Goal: Task Accomplishment & Management: Manage account settings

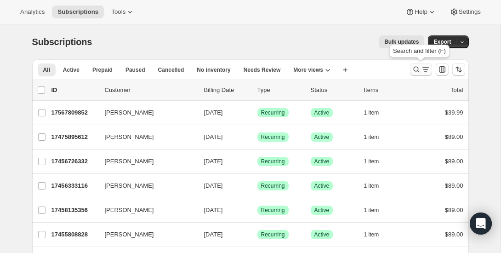
click at [419, 70] on icon "Search and filter results" at bounding box center [416, 69] width 9 height 9
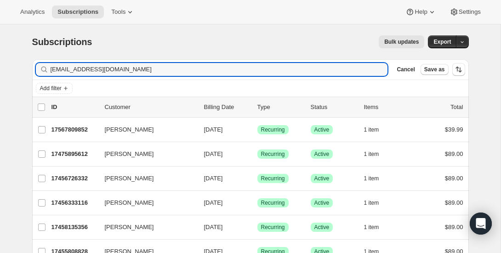
type input "[EMAIL_ADDRESS][DOMAIN_NAME]"
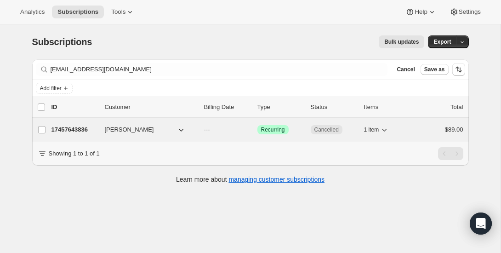
click at [84, 132] on p "17457643836" at bounding box center [74, 129] width 46 height 9
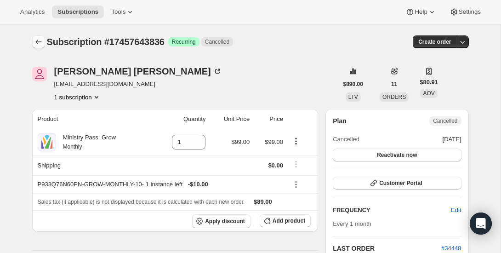
click at [35, 40] on icon "Subscriptions" at bounding box center [38, 41] width 9 height 9
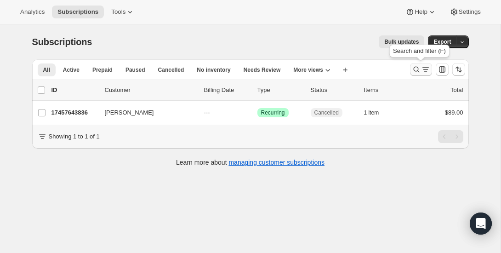
click at [416, 65] on button "Search and filter results" at bounding box center [421, 69] width 22 height 13
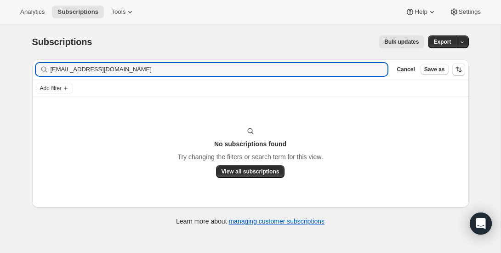
type input "[EMAIL_ADDRESS][DOMAIN_NAME]"
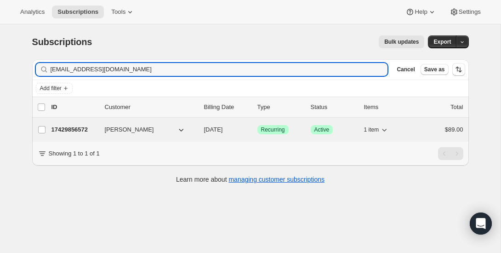
click at [63, 125] on p "17429856572" at bounding box center [74, 129] width 46 height 9
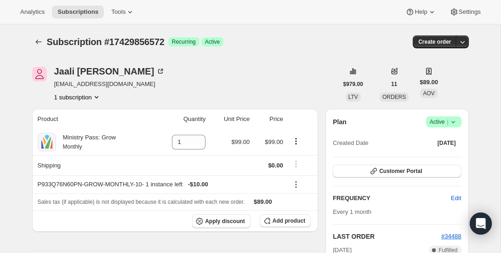
click at [453, 126] on icon at bounding box center [453, 121] width 9 height 9
click at [433, 156] on span "Cancel subscription" at bounding box center [441, 155] width 52 height 7
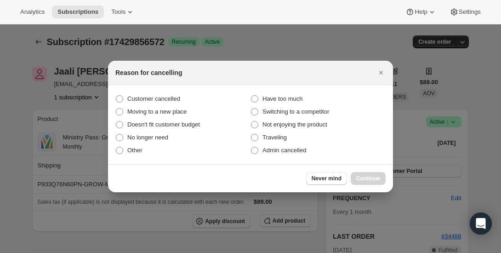
click at [146, 91] on section "Customer cancelled Have too much Moving to a new place Switching to a competito…" at bounding box center [250, 124] width 285 height 79
click at [146, 96] on span "Customer cancelled" at bounding box center [153, 98] width 53 height 7
click at [116, 96] on input "Customer cancelled" at bounding box center [116, 95] width 0 height 0
radio input "true"
click at [361, 170] on div "Never mind Continue" at bounding box center [250, 178] width 285 height 28
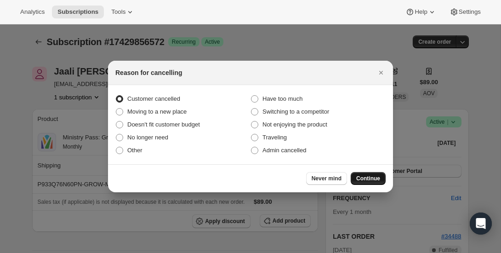
click at [360, 181] on span "Continue" at bounding box center [368, 178] width 24 height 7
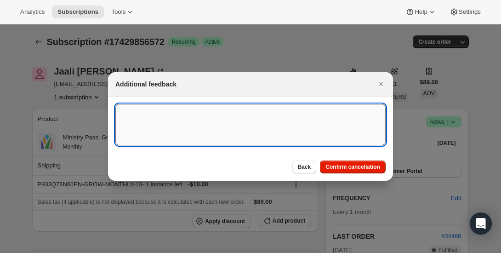
click at [241, 119] on textarea ":rfs:" at bounding box center [250, 124] width 270 height 41
type textarea "canceled on 9/10"
click at [352, 166] on span "Confirm cancellation" at bounding box center [352, 166] width 55 height 7
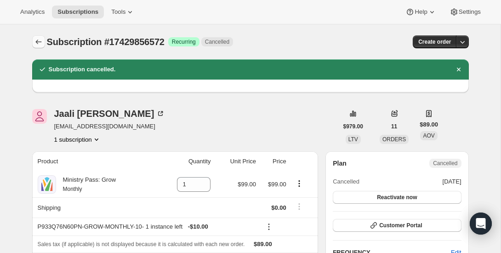
click at [40, 40] on icon "Subscriptions" at bounding box center [38, 41] width 9 height 9
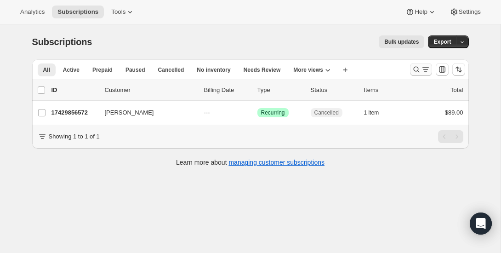
click at [427, 74] on icon "Search and filter results" at bounding box center [425, 69] width 9 height 9
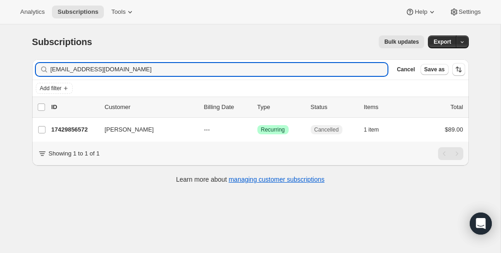
type input "[EMAIL_ADDRESS][DOMAIN_NAME]"
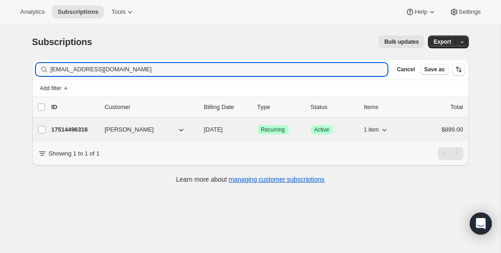
click at [72, 127] on p "17514496316" at bounding box center [74, 129] width 46 height 9
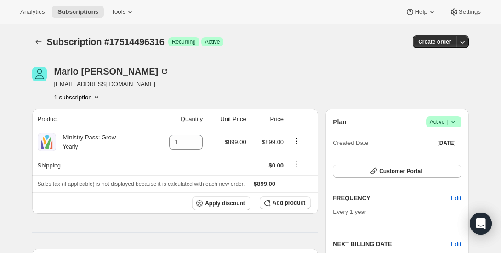
click at [460, 125] on span "Success Active |" at bounding box center [443, 121] width 35 height 11
click at [424, 153] on span "Cancel subscription" at bounding box center [441, 155] width 52 height 7
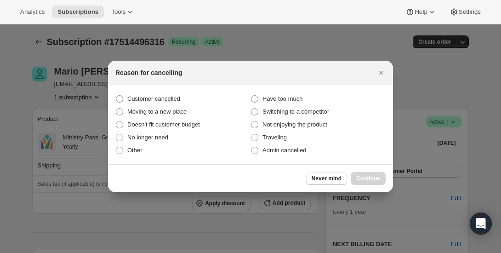
click at [175, 89] on section "Customer cancelled Have too much Moving to a new place Switching to a competito…" at bounding box center [250, 124] width 285 height 79
click at [174, 93] on label "Customer cancelled" at bounding box center [182, 98] width 135 height 13
click at [116, 95] on input "Customer cancelled" at bounding box center [116, 95] width 0 height 0
radio input "true"
click at [358, 178] on span "Continue" at bounding box center [368, 178] width 24 height 7
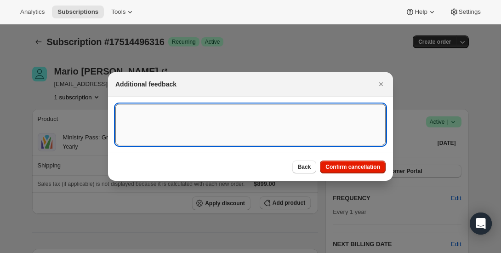
click at [267, 119] on textarea ":rm6:" at bounding box center [250, 124] width 270 height 41
type textarea "canceled on 9/9"
click at [357, 164] on span "Confirm cancellation" at bounding box center [352, 166] width 55 height 7
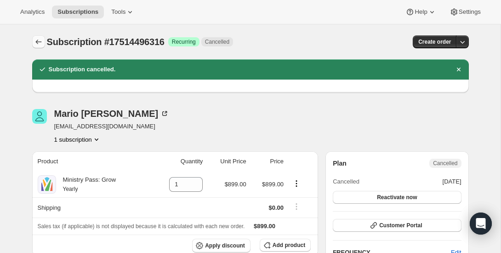
click at [40, 44] on icon "Subscriptions" at bounding box center [38, 41] width 9 height 9
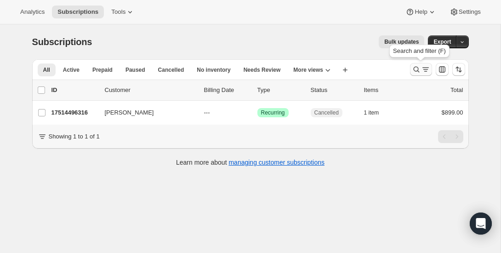
click at [410, 66] on button "Search and filter results" at bounding box center [421, 69] width 22 height 13
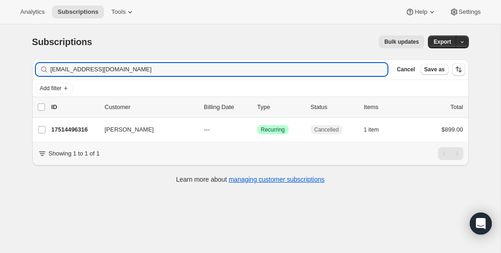
type input "[EMAIL_ADDRESS][DOMAIN_NAME]"
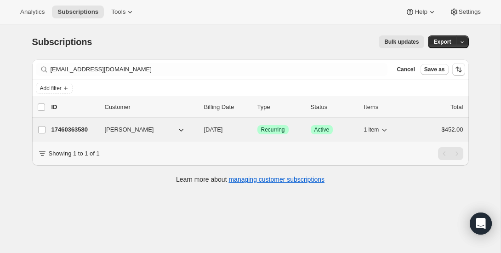
click at [78, 129] on p "17460363580" at bounding box center [74, 129] width 46 height 9
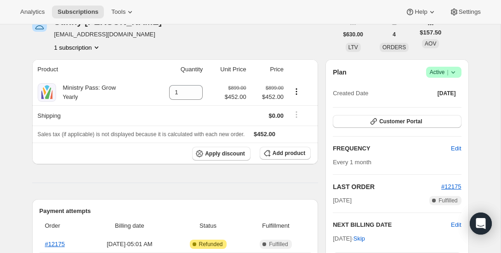
scroll to position [53, 0]
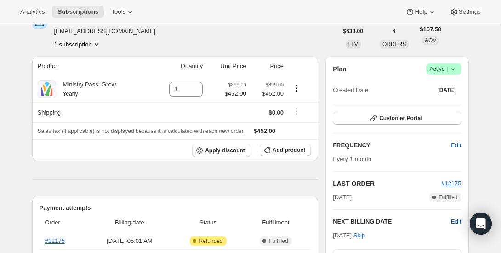
click at [453, 69] on icon at bounding box center [453, 68] width 9 height 9
click at [444, 102] on span "Cancel subscription" at bounding box center [441, 102] width 52 height 7
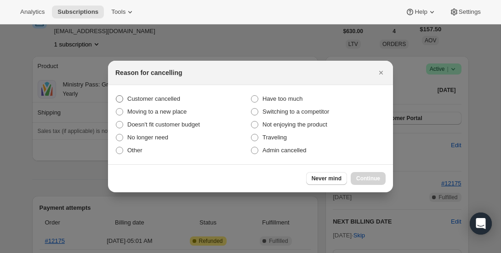
click at [128, 99] on span "Customer cancelled" at bounding box center [153, 98] width 53 height 7
click at [116, 96] on input "Customer cancelled" at bounding box center [116, 95] width 0 height 0
radio input "true"
click at [368, 173] on button "Continue" at bounding box center [368, 178] width 35 height 13
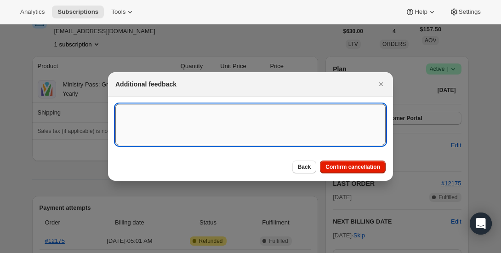
click at [233, 123] on textarea ":rsb:" at bounding box center [250, 124] width 270 height 41
type textarea "canceled on 9/10"
click at [344, 170] on span "Confirm cancellation" at bounding box center [352, 166] width 55 height 7
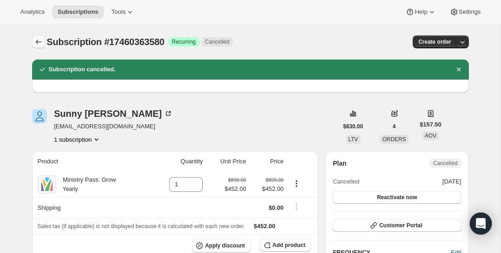
click at [40, 36] on button "Subscriptions" at bounding box center [38, 41] width 13 height 13
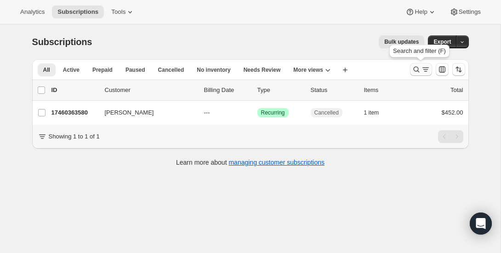
click at [421, 67] on icon "Search and filter results" at bounding box center [425, 69] width 9 height 9
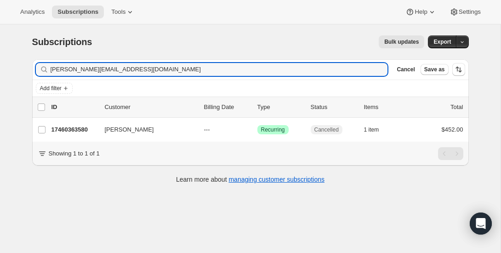
type input "[PERSON_NAME][EMAIL_ADDRESS][DOMAIN_NAME]"
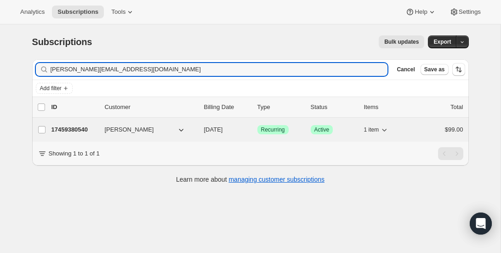
click at [61, 129] on p "17459380540" at bounding box center [74, 129] width 46 height 9
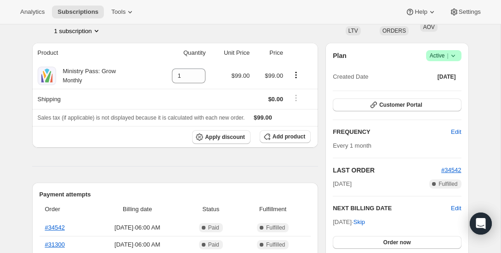
scroll to position [66, 0]
click at [460, 48] on div "Plan Success Active | Created Date [DATE] Customer Portal FREQUENCY Edit Every …" at bounding box center [396, 162] width 143 height 238
click at [456, 54] on icon at bounding box center [453, 55] width 9 height 9
click at [445, 88] on span "Cancel subscription" at bounding box center [441, 89] width 52 height 7
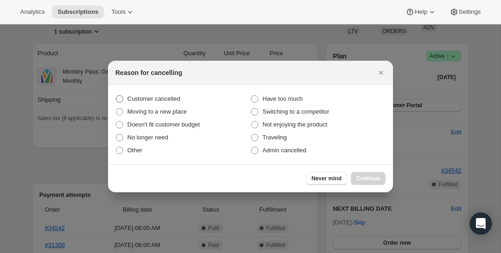
click at [175, 98] on span "Customer cancelled" at bounding box center [153, 98] width 53 height 7
click at [116, 96] on input "Customer cancelled" at bounding box center [116, 95] width 0 height 0
radio input "true"
click at [358, 179] on span "Continue" at bounding box center [368, 178] width 24 height 7
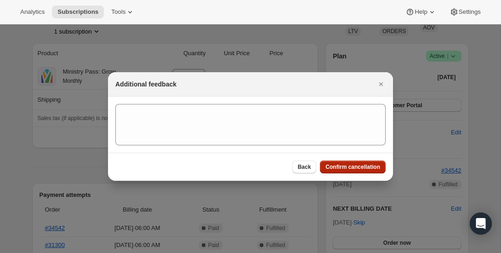
click at [352, 171] on button "Confirm cancellation" at bounding box center [353, 166] width 66 height 13
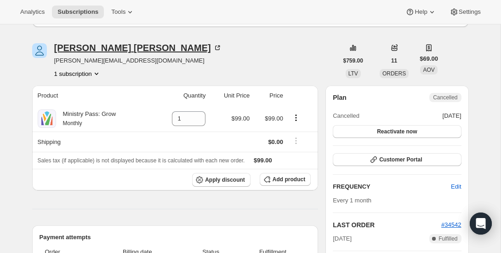
scroll to position [0, 0]
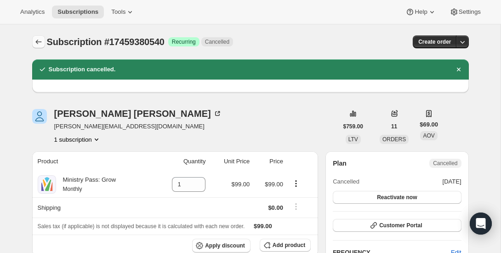
click at [42, 43] on icon "Subscriptions" at bounding box center [38, 41] width 9 height 9
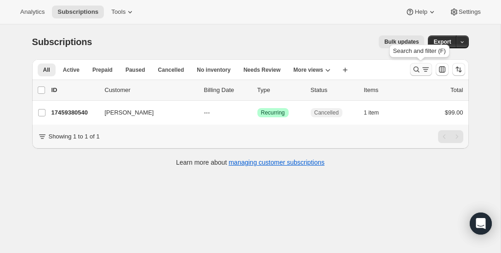
click at [422, 74] on button "Search and filter results" at bounding box center [421, 69] width 22 height 13
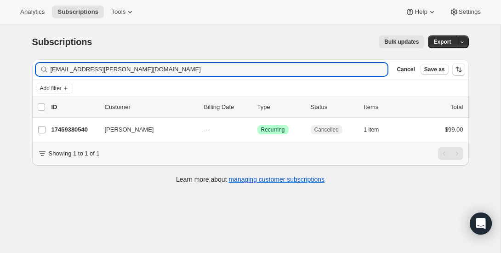
type input "[EMAIL_ADDRESS][PERSON_NAME][DOMAIN_NAME]"
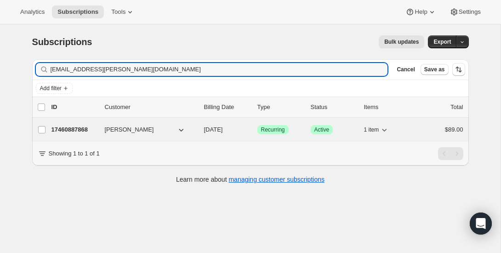
click at [68, 132] on p "17460887868" at bounding box center [74, 129] width 46 height 9
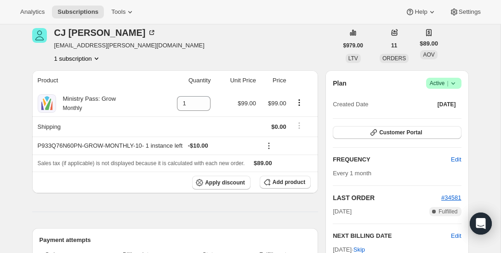
scroll to position [17, 0]
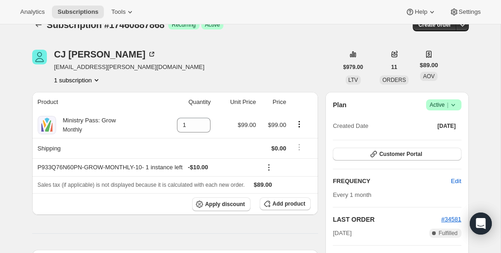
click at [456, 100] on icon at bounding box center [453, 104] width 9 height 9
click at [436, 133] on button "Cancel subscription" at bounding box center [440, 138] width 57 height 15
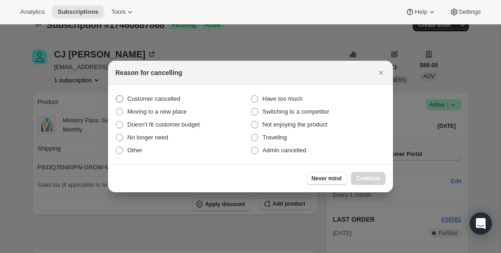
click at [186, 97] on label "Customer cancelled" at bounding box center [182, 98] width 135 height 13
click at [116, 96] on input "Customer cancelled" at bounding box center [116, 95] width 0 height 0
radio input "true"
click at [357, 185] on div "Never mind Continue" at bounding box center [250, 178] width 285 height 28
click at [358, 182] on button "Continue" at bounding box center [368, 178] width 35 height 13
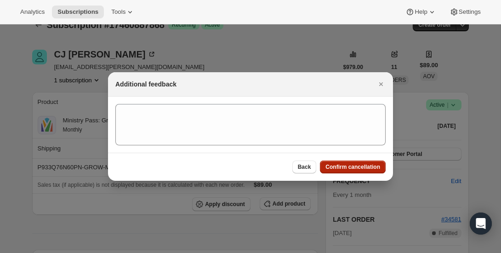
click at [322, 172] on button "Confirm cancellation" at bounding box center [353, 166] width 66 height 13
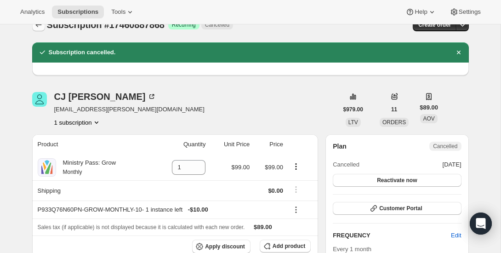
click at [39, 30] on button "Subscriptions" at bounding box center [38, 24] width 13 height 13
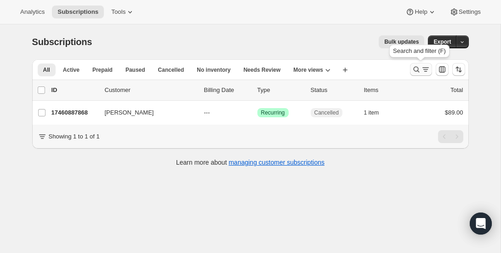
click at [417, 63] on button "Search and filter results" at bounding box center [421, 69] width 22 height 13
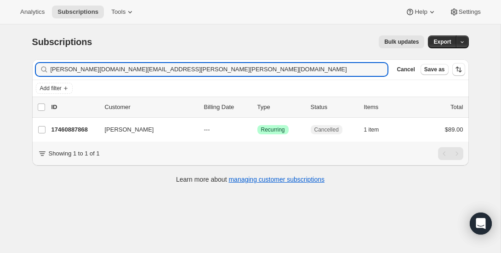
type input "[PERSON_NAME][DOMAIN_NAME][EMAIL_ADDRESS][PERSON_NAME][PERSON_NAME][DOMAIN_NAME]"
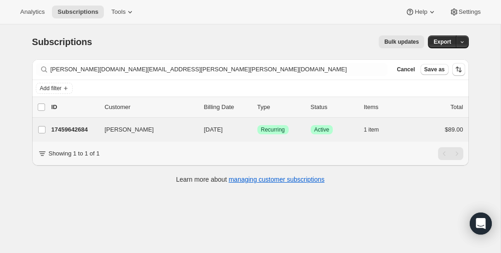
click at [67, 121] on div "[PERSON_NAME] 17459642684 [PERSON_NAME] [DATE] Success Recurring Success Active…" at bounding box center [250, 130] width 437 height 24
click at [84, 131] on p "17459642684" at bounding box center [74, 129] width 46 height 9
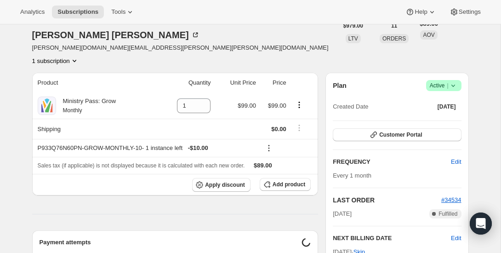
scroll to position [59, 0]
click at [458, 80] on span "Success Active |" at bounding box center [443, 85] width 35 height 11
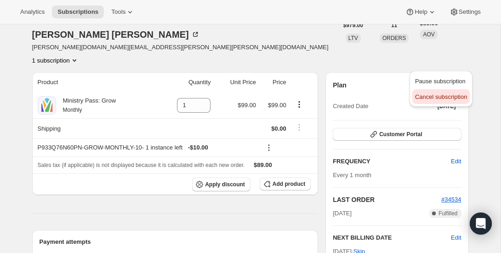
click at [431, 95] on span "Cancel subscription" at bounding box center [441, 96] width 52 height 7
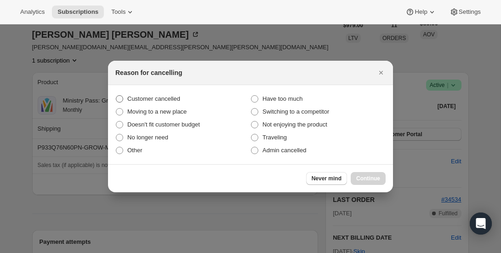
click at [141, 103] on label "Customer cancelled" at bounding box center [182, 98] width 135 height 13
click at [116, 96] on input "Customer cancelled" at bounding box center [116, 95] width 0 height 0
radio input "true"
click at [368, 184] on button "Continue" at bounding box center [368, 178] width 35 height 13
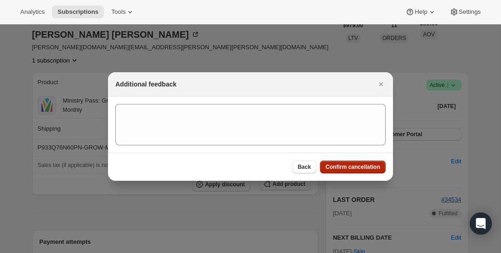
click at [337, 165] on span "Confirm cancellation" at bounding box center [352, 166] width 55 height 7
